Goal: Ask a question: Seek information or help from site administrators or community

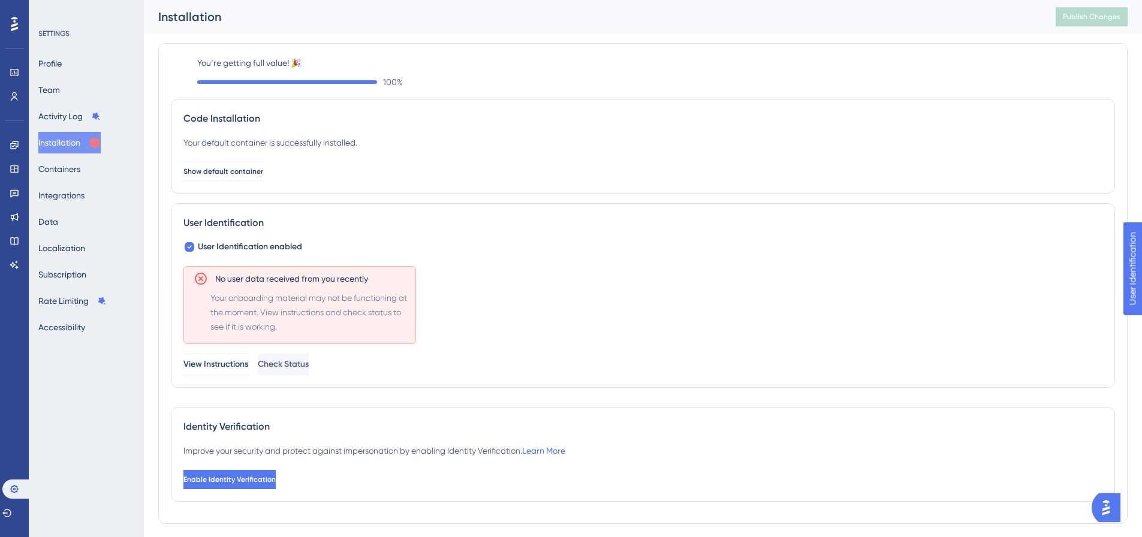
click at [1110, 501] on img "Open AI Assistant Launcher" at bounding box center [1106, 508] width 22 height 22
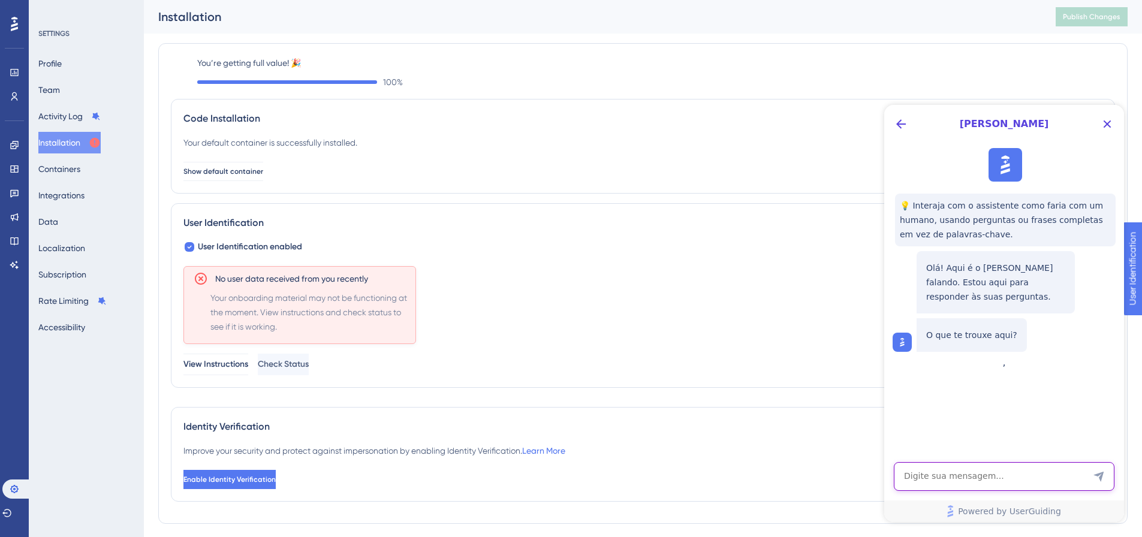
click at [952, 477] on textarea "AI Assistant Text Input" at bounding box center [1004, 476] width 221 height 29
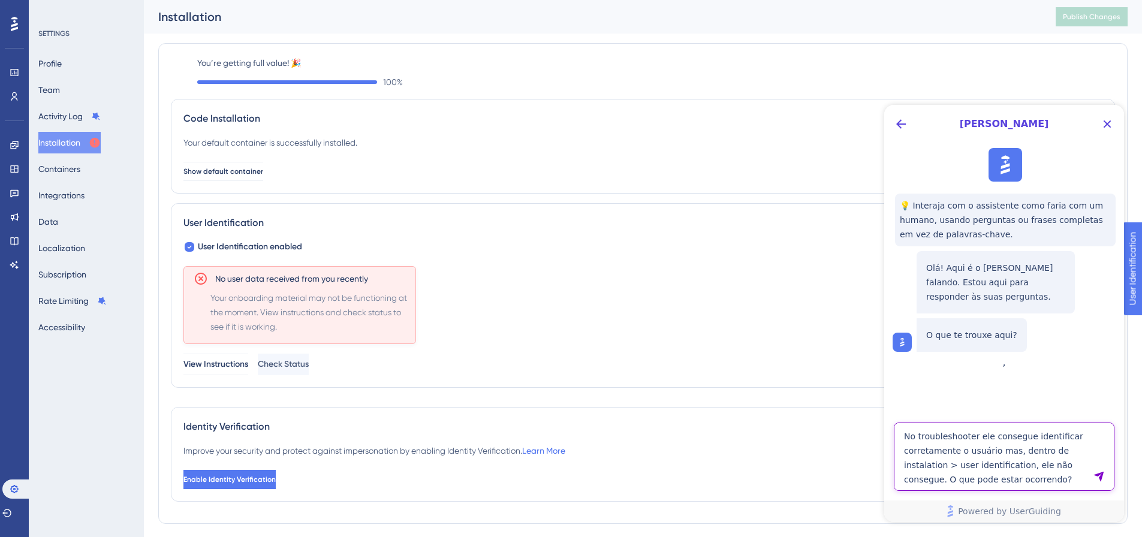
type textarea "No troubleshooter ele consegue identificar corretamente o usuário mas, dentro d…"
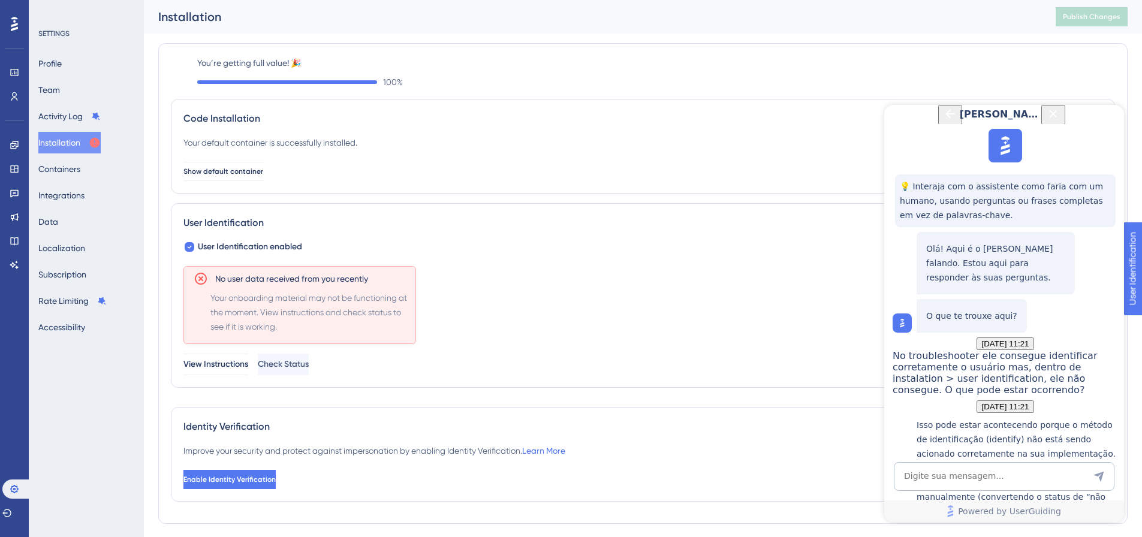
scroll to position [361, 0]
click at [1003, 471] on textarea "AI Assistant Text Input" at bounding box center [1004, 476] width 221 height 29
type textarea "COnsigo falar com um atendente?"
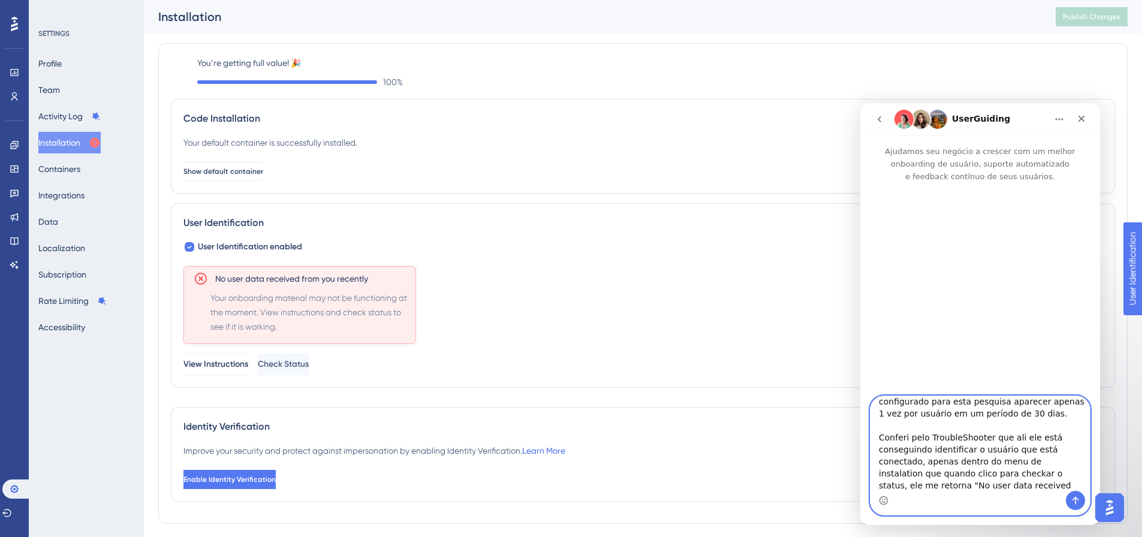
scroll to position [104, 0]
type textarea "Eu gostaria de entrar em contato com o Suporte. Estou com uma situação no User …"
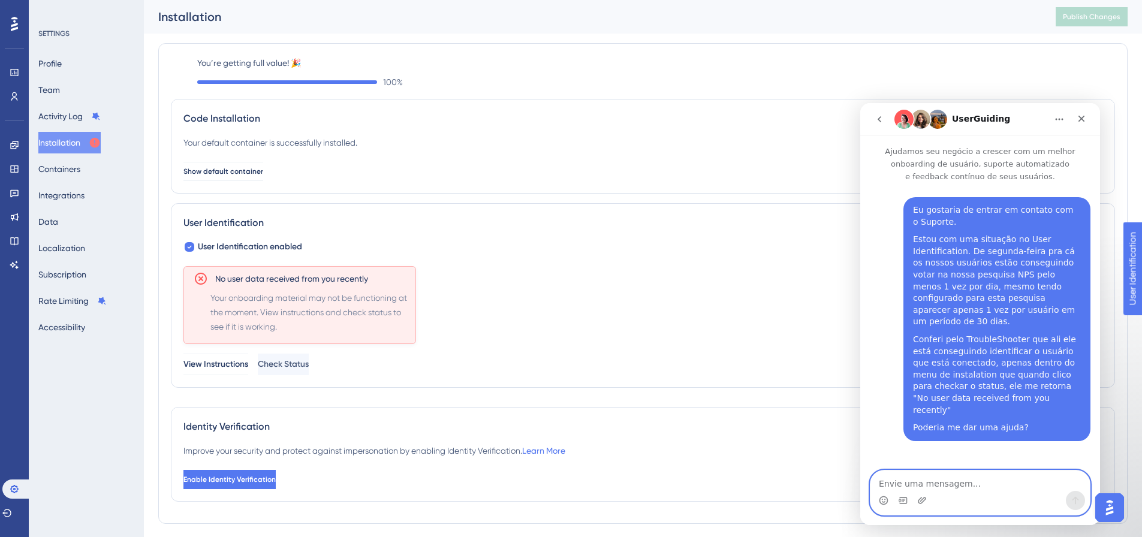
scroll to position [0, 0]
click at [564, 282] on div "No user data received from you recently Your onboarding material may not be fun…" at bounding box center [642, 320] width 919 height 109
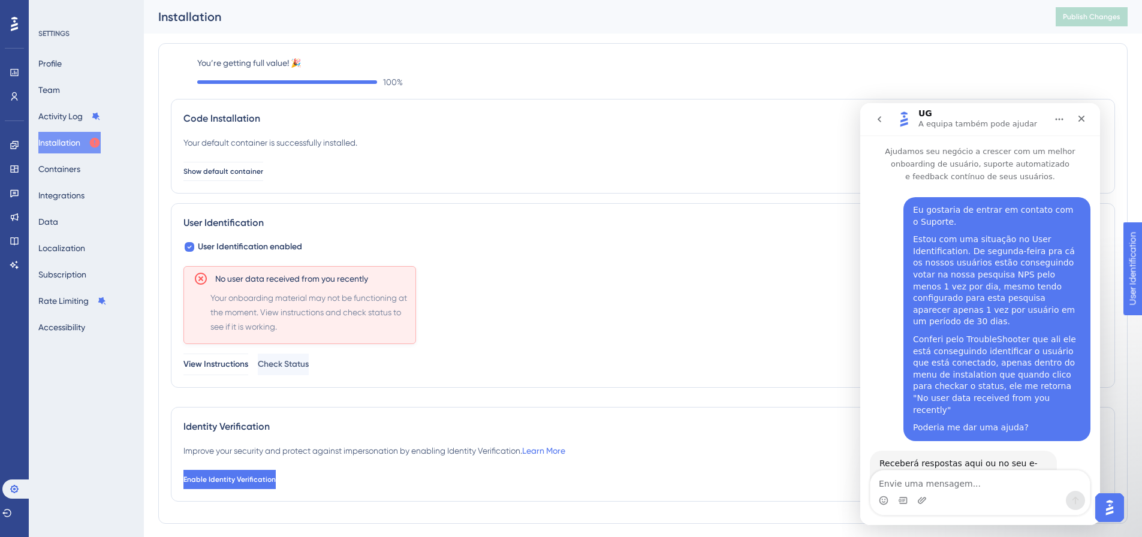
scroll to position [49, 0]
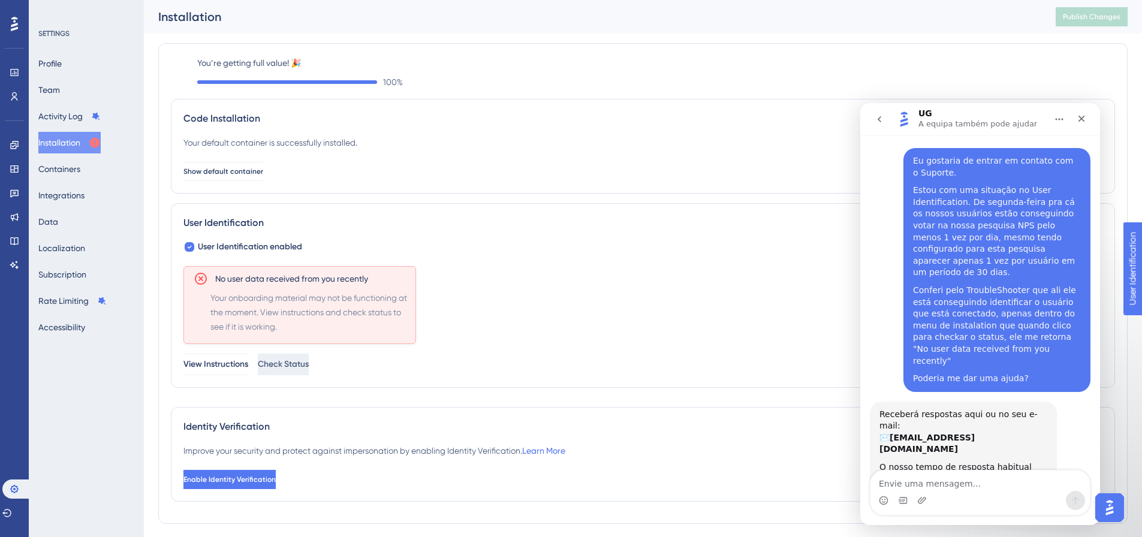
drag, startPoint x: 325, startPoint y: 376, endPoint x: 332, endPoint y: 374, distance: 7.0
click at [330, 374] on div "User Identification User Identification enabled No user data received from you …" at bounding box center [643, 295] width 944 height 185
click at [309, 374] on button "Check Status" at bounding box center [283, 365] width 51 height 22
click at [309, 362] on span "Check Status" at bounding box center [283, 364] width 51 height 14
